Goal: Task Accomplishment & Management: Complete application form

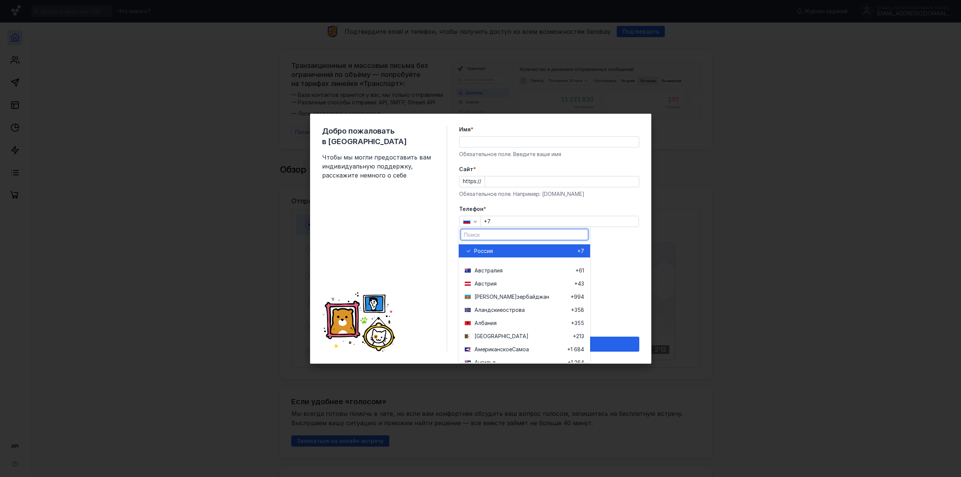
type input "e"
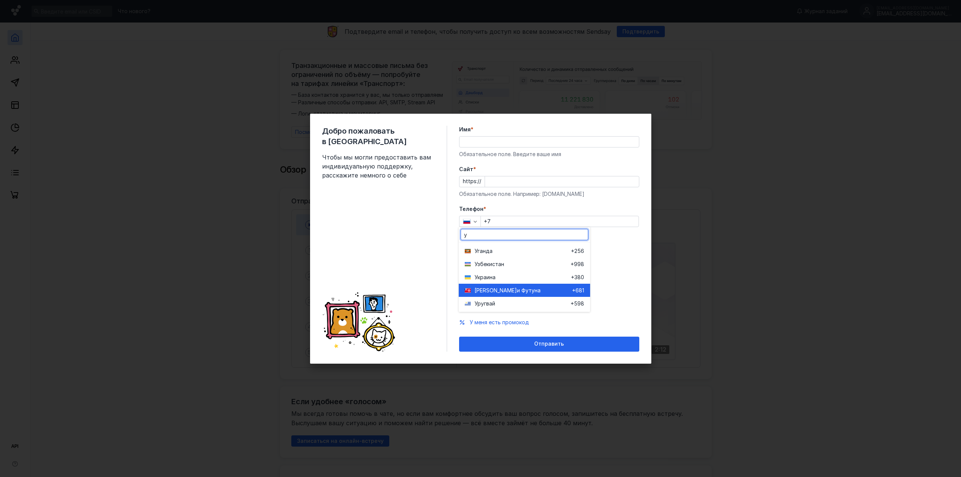
type input "у"
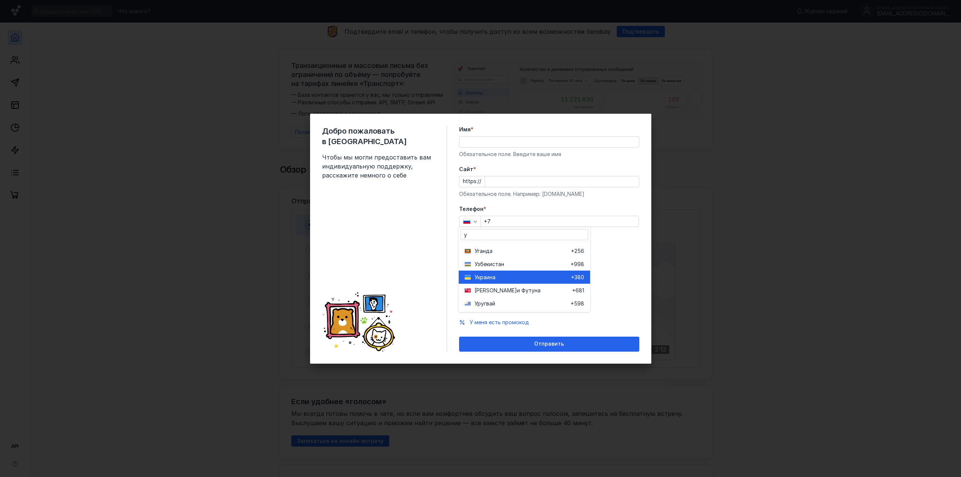
click at [486, 275] on span "ина" at bounding box center [490, 278] width 9 height 8
type input "+380"
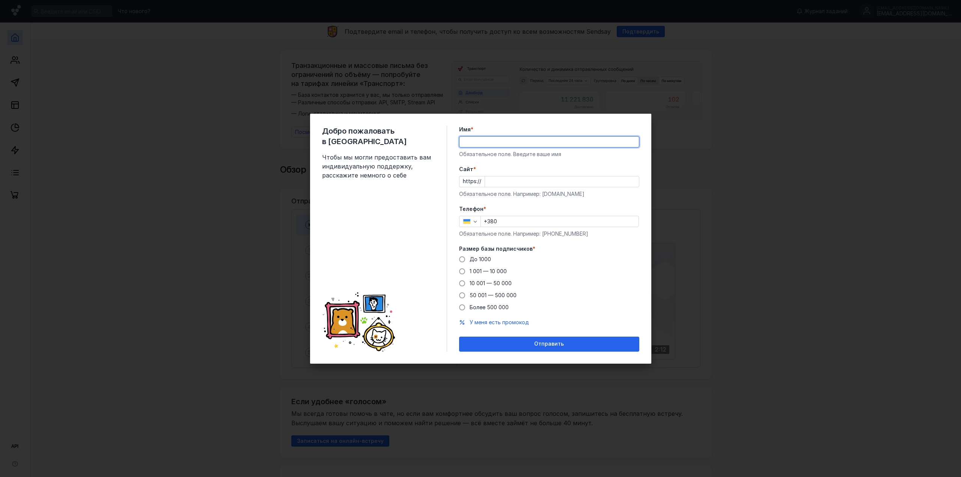
click at [475, 144] on input "Имя *" at bounding box center [548, 142] width 179 height 11
click at [470, 145] on input "Имя *" at bounding box center [548, 142] width 179 height 11
type input "1231"
click at [493, 132] on label "Имя *" at bounding box center [549, 130] width 180 height 8
click at [493, 137] on input "1231" at bounding box center [548, 142] width 179 height 11
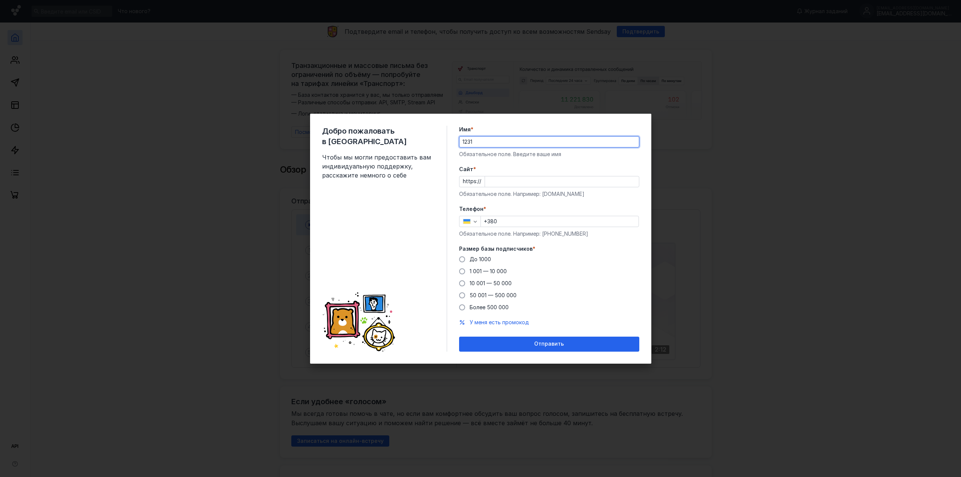
click at [499, 179] on input "Cайт *" at bounding box center [562, 181] width 154 height 11
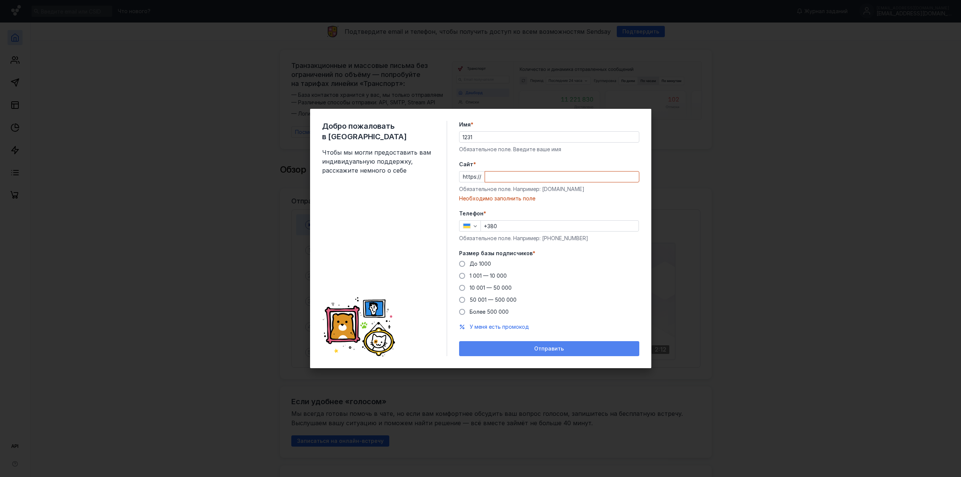
click at [532, 345] on div "Отправить" at bounding box center [549, 348] width 180 height 15
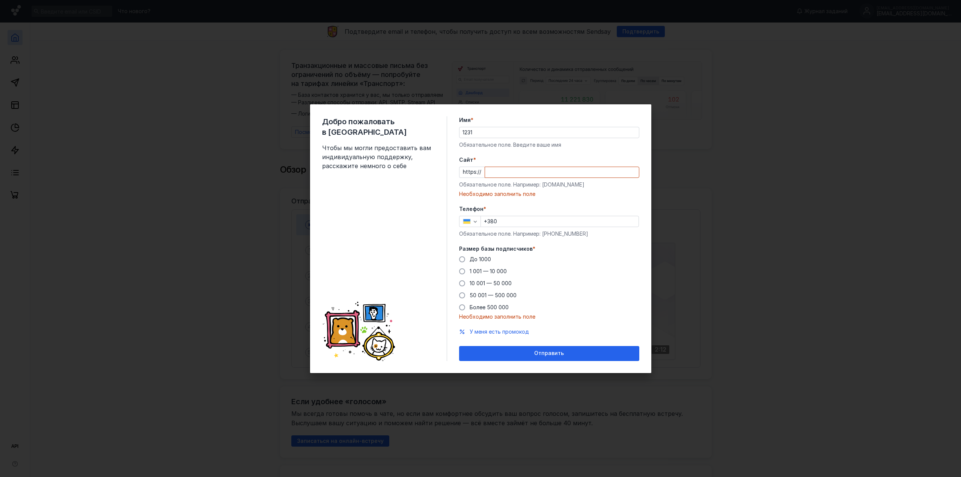
click at [501, 171] on input "Cайт *" at bounding box center [562, 172] width 154 height 11
type input "і"
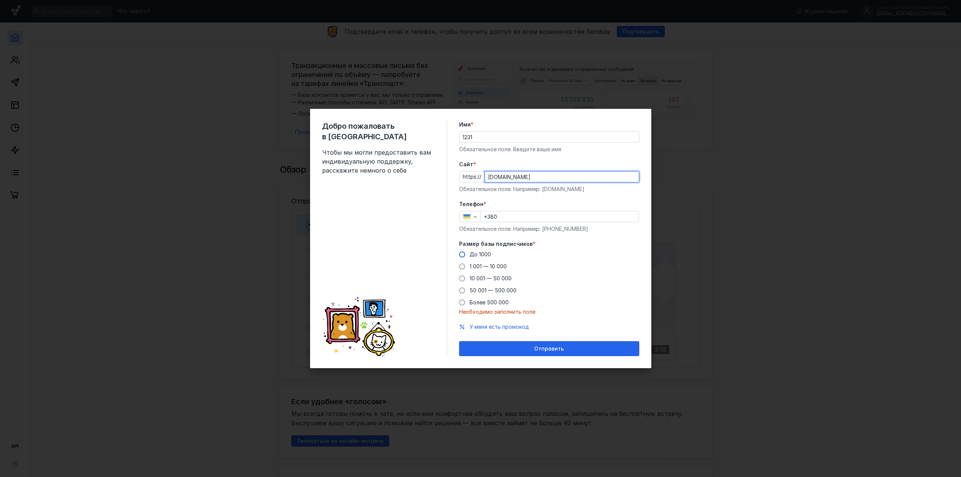
type input "[DOMAIN_NAME]"
click at [465, 256] on label "До 1000" at bounding box center [475, 255] width 32 height 8
click at [0, 0] on input "До 1000" at bounding box center [0, 0] width 0 height 0
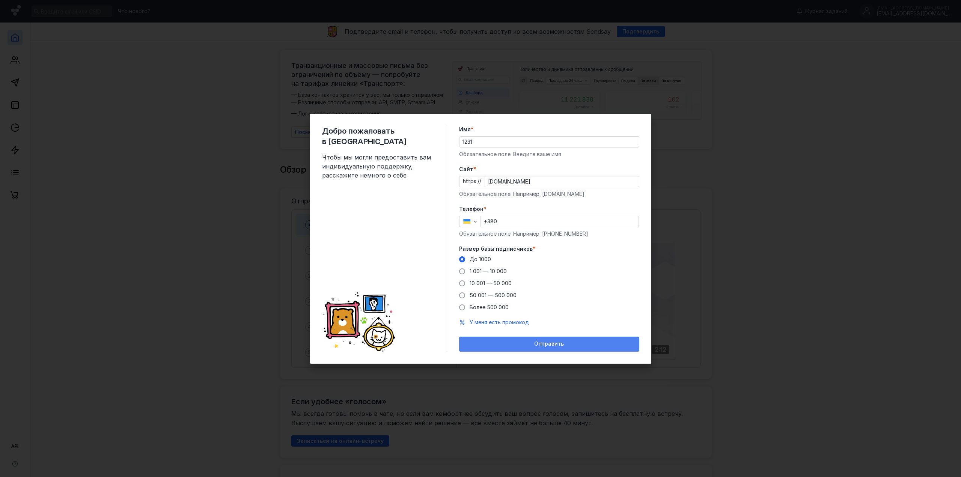
click at [531, 345] on div "Отправить" at bounding box center [549, 344] width 173 height 6
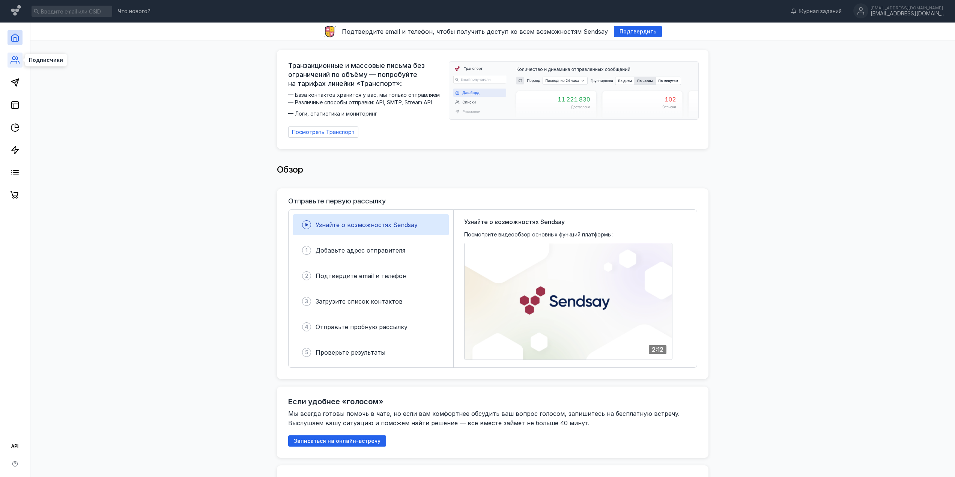
click at [16, 59] on icon at bounding box center [15, 60] width 9 height 9
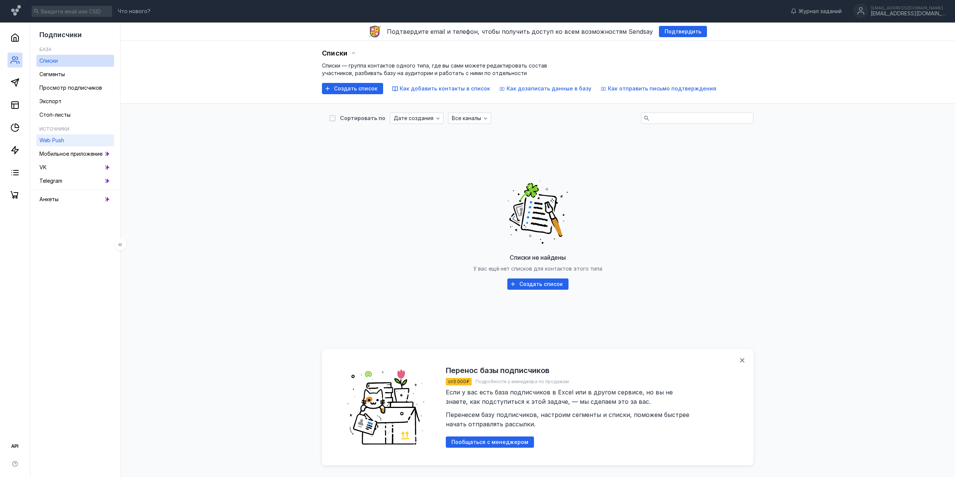
click at [59, 143] on span "Web Push" at bounding box center [51, 140] width 25 height 6
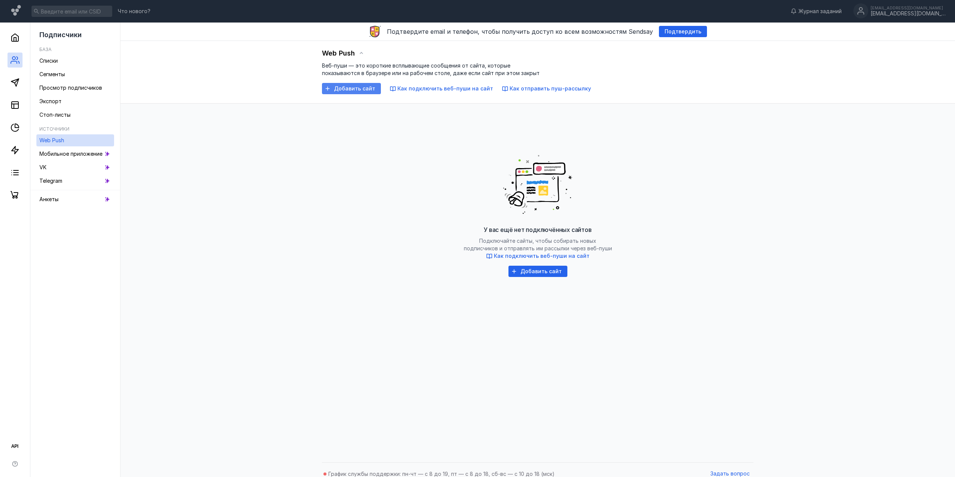
click at [359, 89] on span "Добавить сайт" at bounding box center [354, 89] width 41 height 6
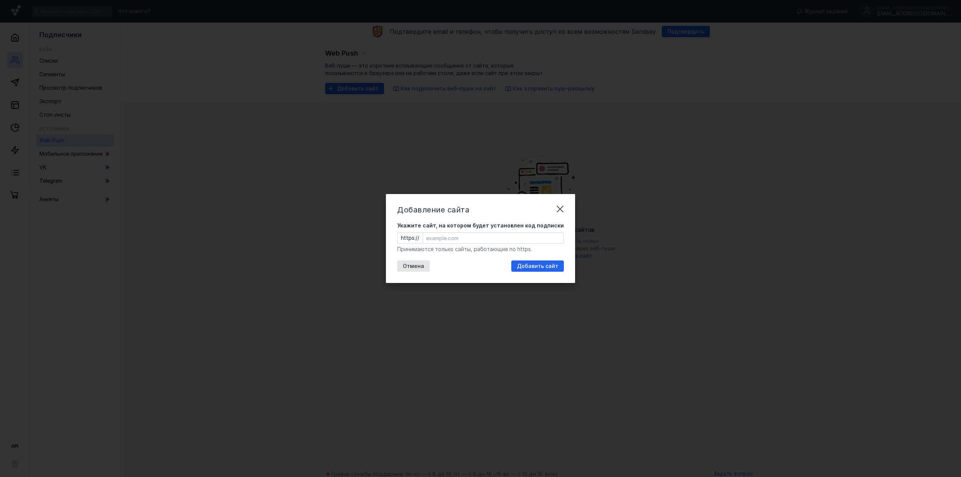
click at [445, 234] on input "Укажите сайт, на котором будет установлен код подписки" at bounding box center [493, 238] width 140 height 11
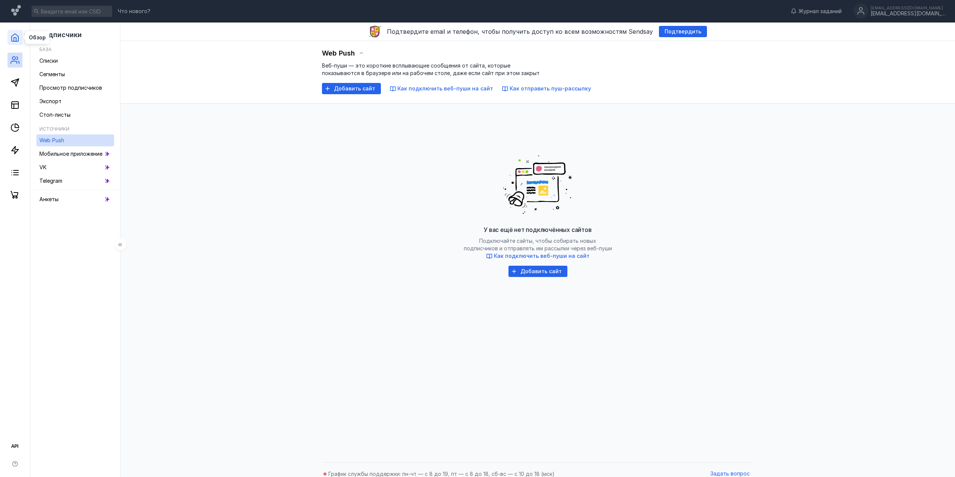
click at [12, 40] on icon at bounding box center [15, 38] width 7 height 8
